Goal: Contribute content: Contribute content

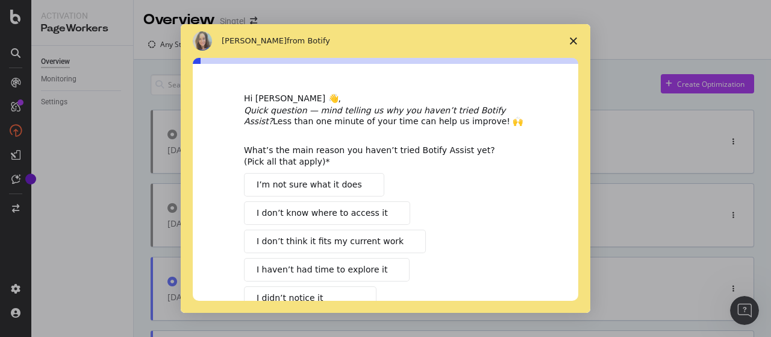
click at [577, 34] on span "Close survey" at bounding box center [573, 41] width 34 height 34
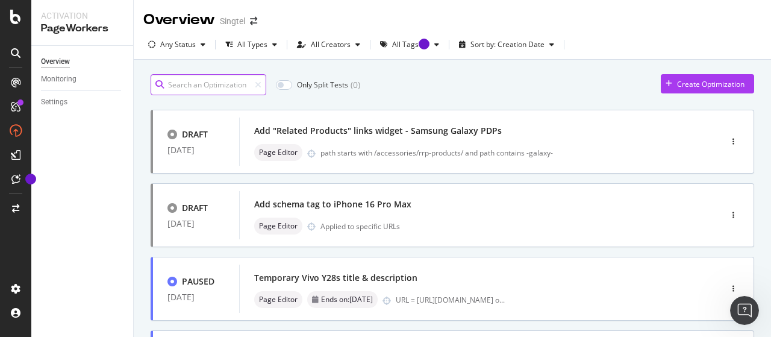
click at [208, 85] on input at bounding box center [209, 84] width 116 height 21
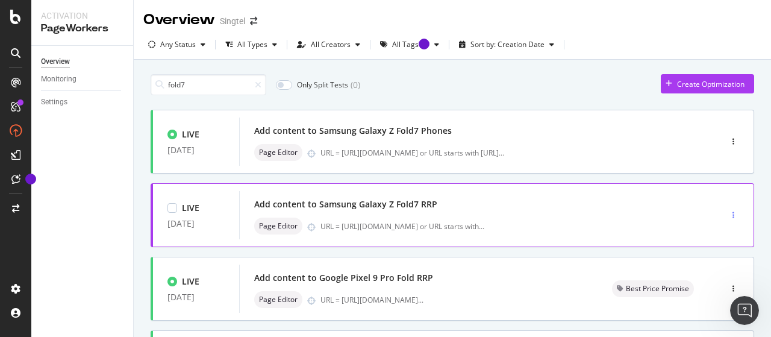
click at [727, 213] on div "button" at bounding box center [732, 214] width 11 height 7
click at [708, 239] on div "Edit" at bounding box center [706, 237] width 13 height 10
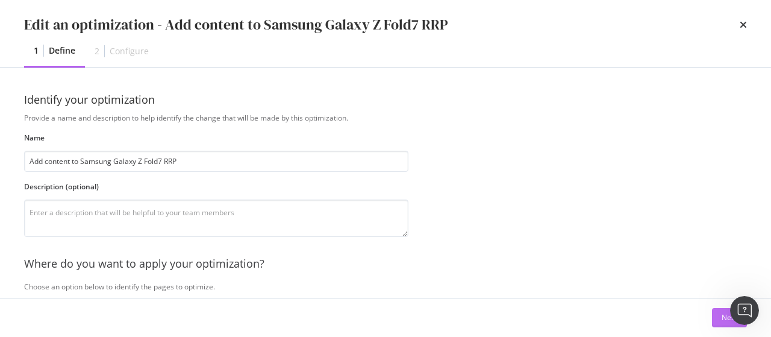
click at [718, 317] on button "Next" at bounding box center [729, 317] width 35 height 19
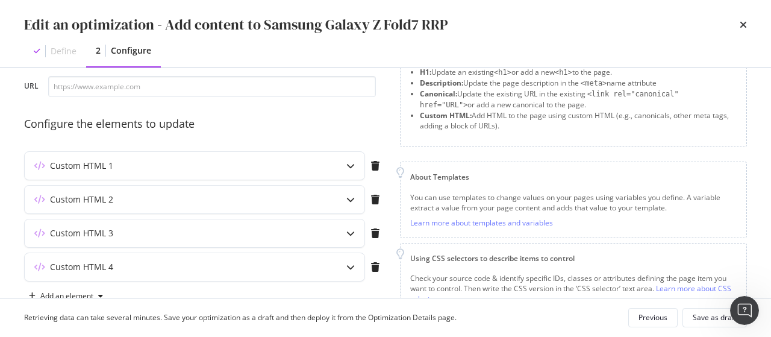
scroll to position [69, 0]
click at [266, 160] on div "Custom HTML 1" at bounding box center [171, 164] width 292 height 12
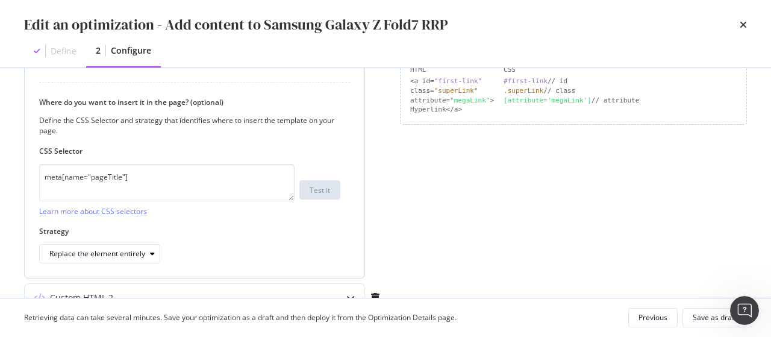
scroll to position [438, 0]
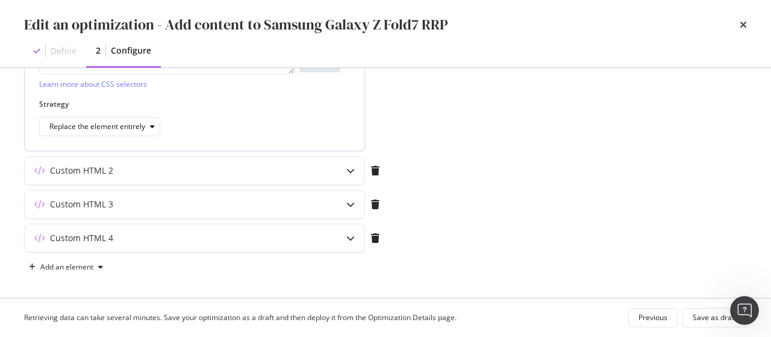
click at [266, 160] on div "Custom HTML 2" at bounding box center [195, 171] width 340 height 28
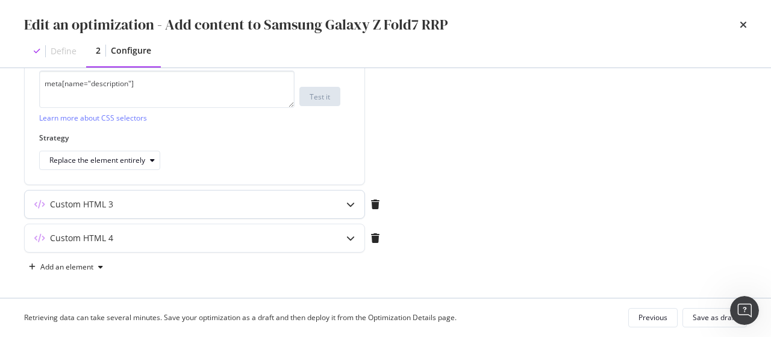
click at [273, 198] on div "Custom HTML 3" at bounding box center [171, 204] width 292 height 12
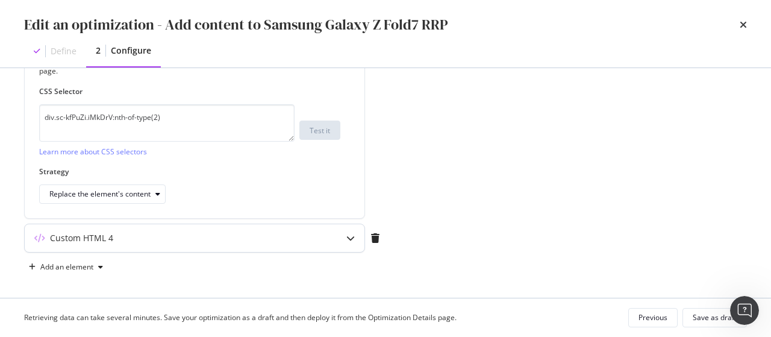
click at [285, 232] on div "Custom HTML 4" at bounding box center [171, 238] width 292 height 12
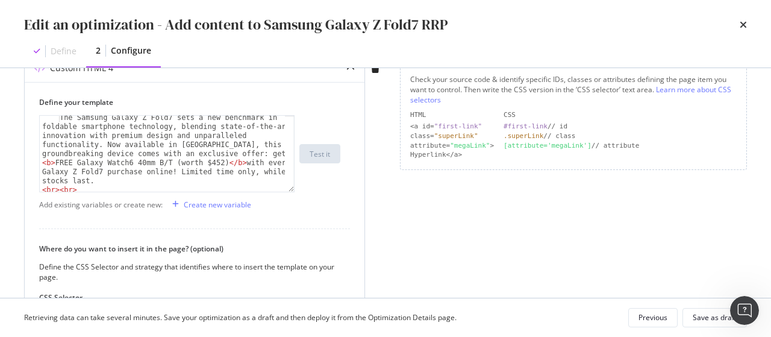
scroll to position [129, 0]
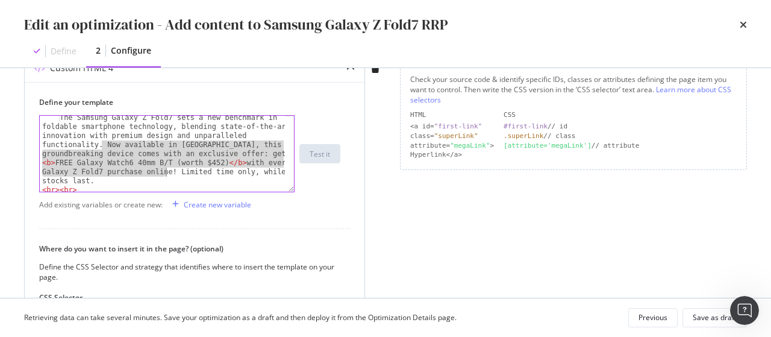
drag, startPoint x: 101, startPoint y: 142, endPoint x: 164, endPoint y: 174, distance: 70.6
click at [164, 174] on div "The Samsung Galaxy Z Fold7 sets a new benchmark in foldable smartphone technolo…" at bounding box center [163, 205] width 246 height 185
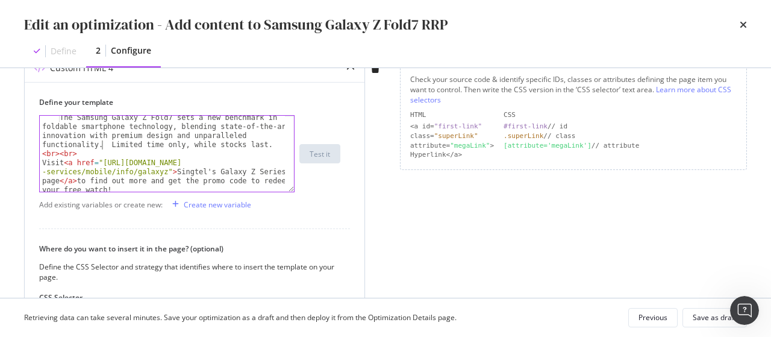
type textarea "The Samsung Galaxy Z Fold7 sets a new benchmark in foldable smartphone technolo…"
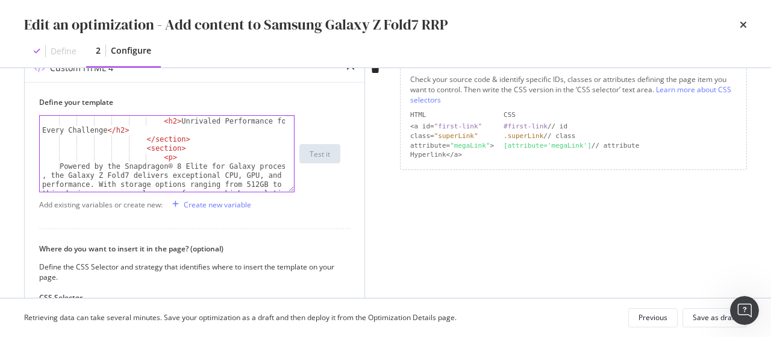
scroll to position [434, 0]
click at [711, 315] on div "Save as draft" at bounding box center [715, 317] width 44 height 10
